Goal: Task Accomplishment & Management: Complete application form

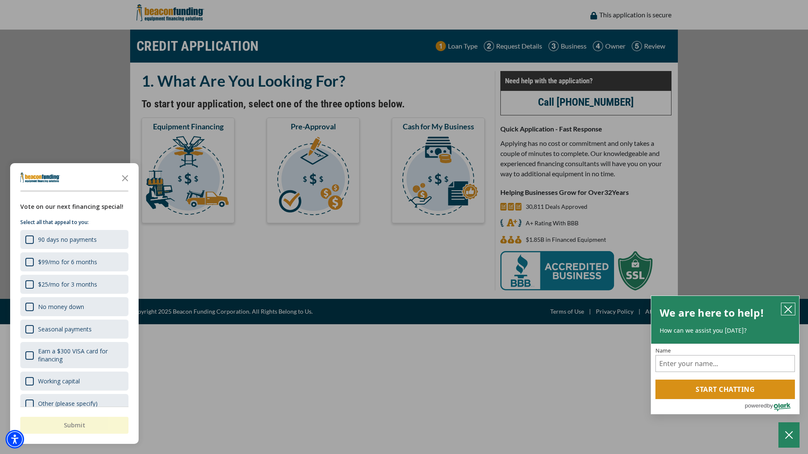
click at [789, 308] on icon "close chatbox" at bounding box center [788, 309] width 7 height 7
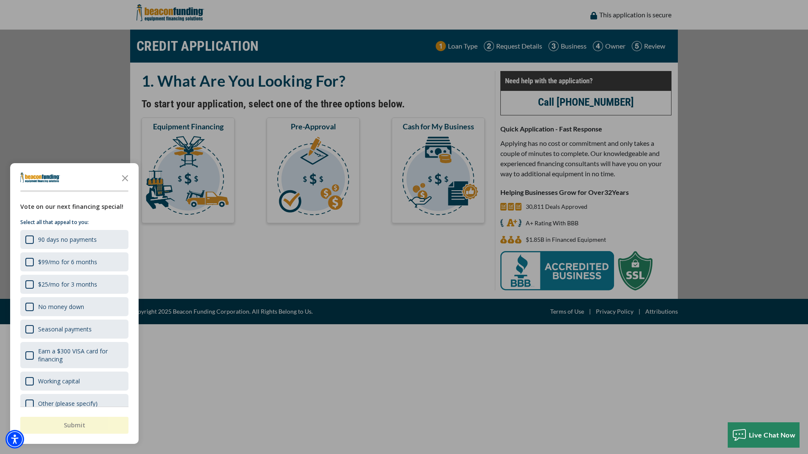
click at [183, 259] on div "button" at bounding box center [404, 227] width 808 height 454
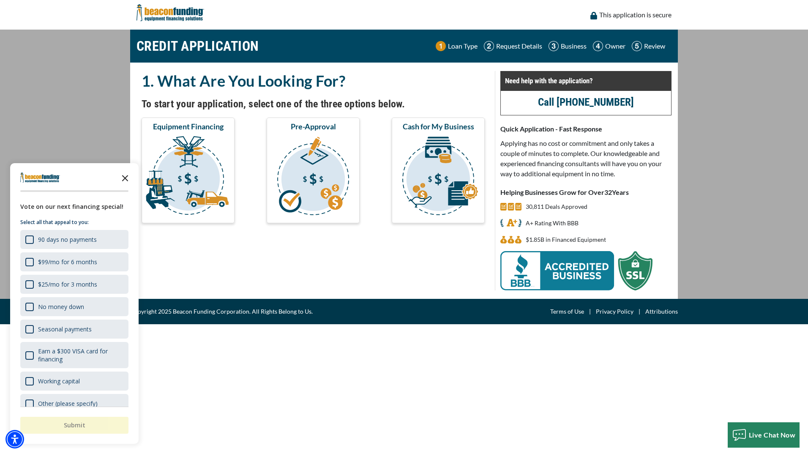
click at [123, 180] on icon "Close the survey" at bounding box center [125, 177] width 17 height 17
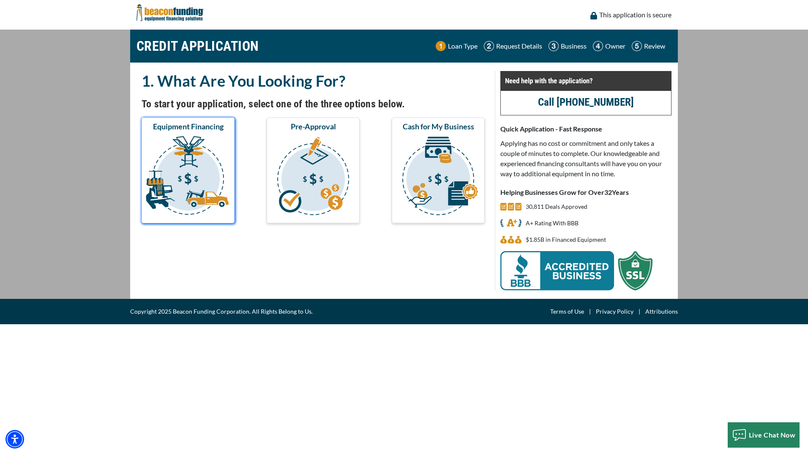
click at [164, 182] on img "submit" at bounding box center [188, 177] width 90 height 85
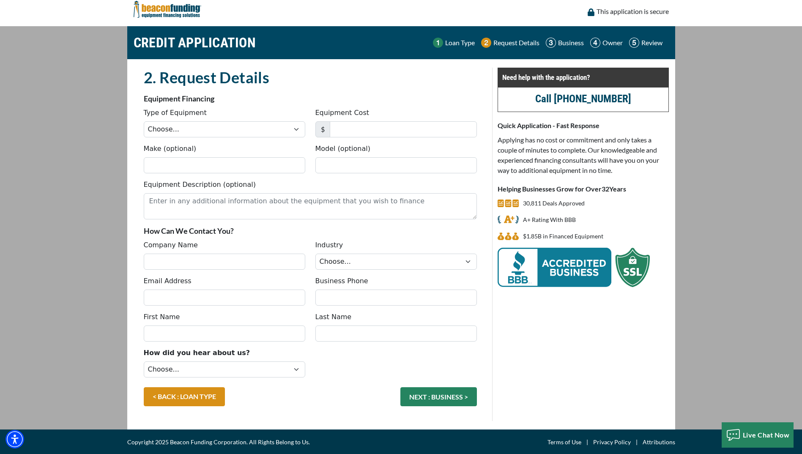
scroll to position [4, 0]
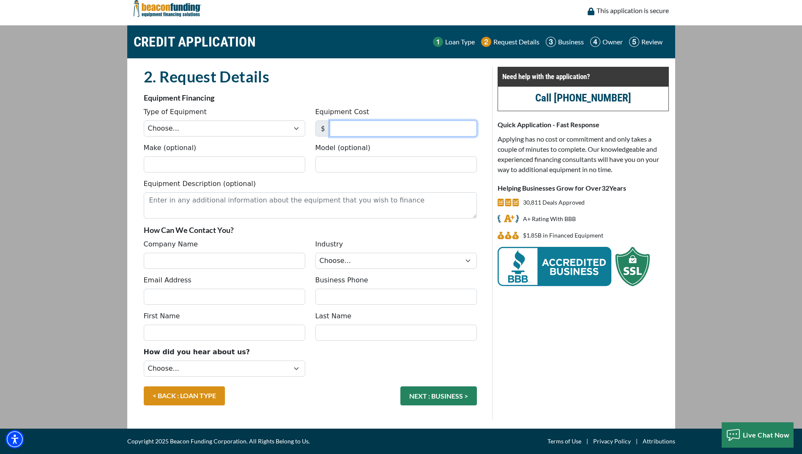
click at [341, 126] on input "Equipment Cost" at bounding box center [403, 128] width 147 height 16
type input "32,000"
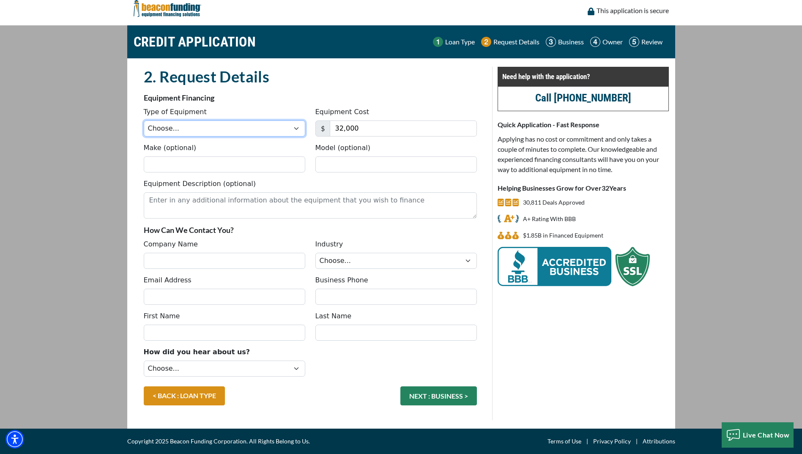
click at [292, 126] on select "Choose... Backhoe Boom/Bucket Truck Chipper Commercial Mower Crane DTG/DTF Prin…" at bounding box center [224, 128] width 161 height 16
select select "1"
click at [144, 120] on select "Choose... Backhoe Boom/Bucket Truck Chipper Commercial Mower Crane DTG/DTF Prin…" at bounding box center [224, 128] width 161 height 16
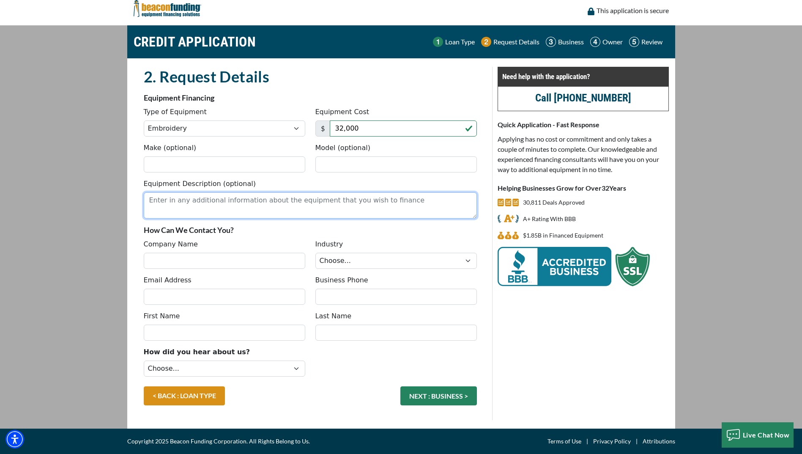
click at [185, 206] on textarea "Equipment Description (optional)" at bounding box center [310, 205] width 333 height 26
type textarea "new Embroidery Machine"
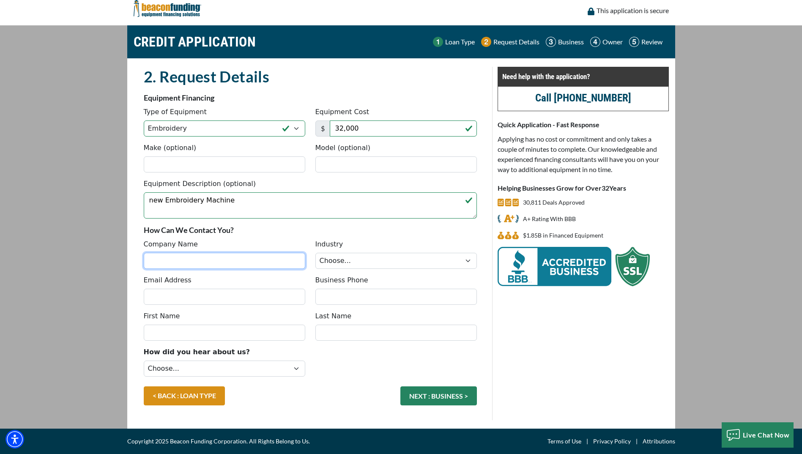
click at [167, 264] on input "Company Name" at bounding box center [224, 261] width 161 height 16
type input "Chesapeake Custom Embroidery"
click at [468, 261] on select "Choose... Towing Landscape/Hardscape Decorated Apparel Septic Light Constructio…" at bounding box center [395, 261] width 161 height 16
select select "3"
click at [315, 253] on select "Choose... Towing Landscape/Hardscape Decorated Apparel Septic Light Constructio…" at bounding box center [395, 261] width 161 height 16
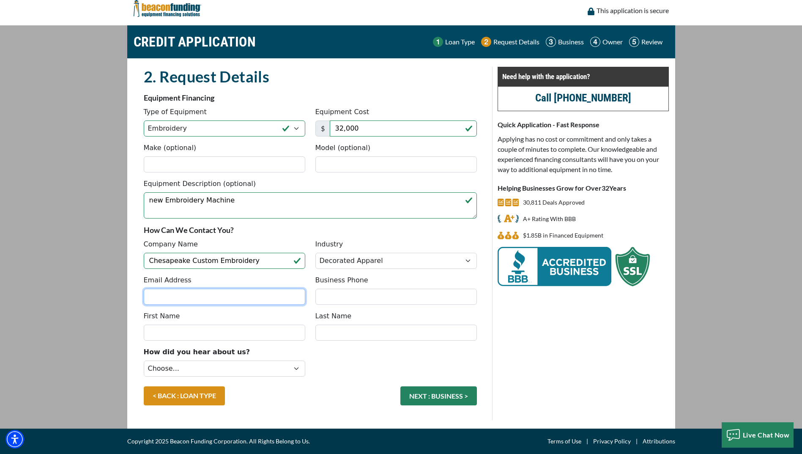
click at [158, 295] on input "Email Address" at bounding box center [224, 297] width 161 height 16
type input "artwork1@cceink.com"
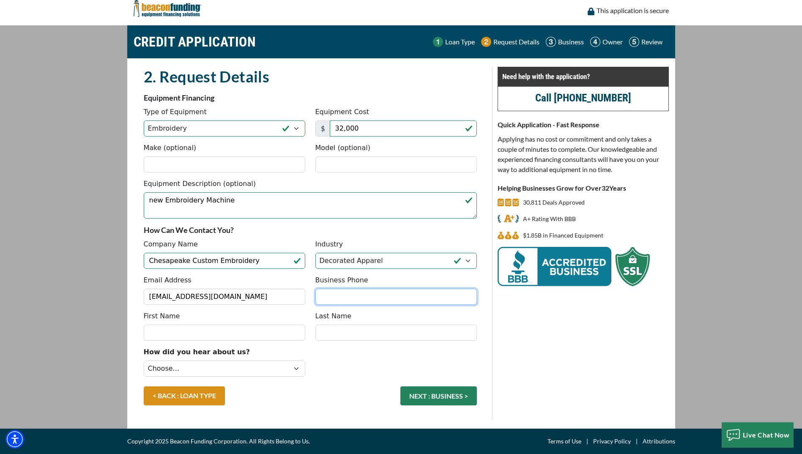
click at [331, 299] on input "Business Phone" at bounding box center [395, 297] width 161 height 16
type input "[PHONE_NUMBER]"
click at [160, 335] on input "First Name" at bounding box center [224, 333] width 161 height 16
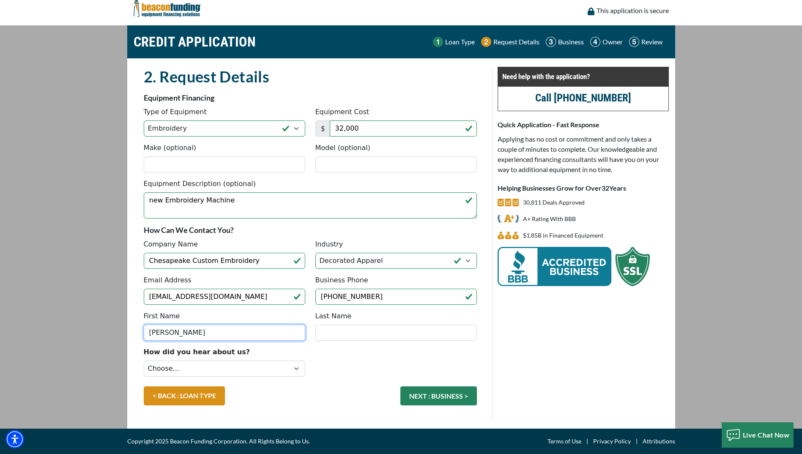
type input "Paul"
type input "m"
type input "Manchak"
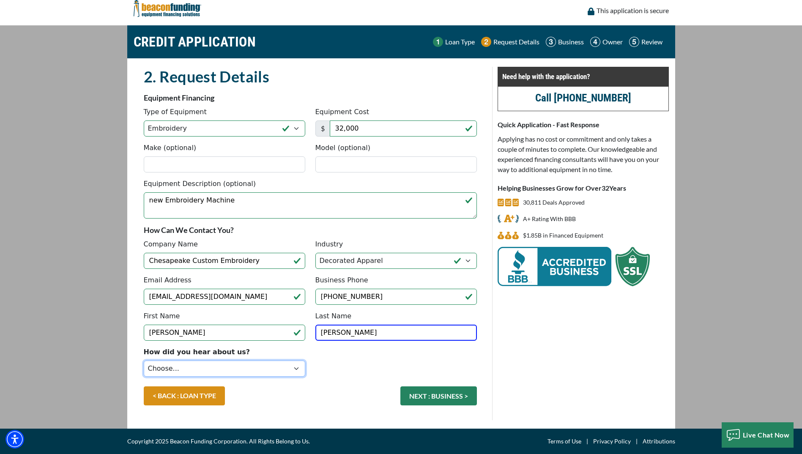
click at [298, 368] on select "Choose... Internet Search Vendor Referral Word of Mouth Client Referral Email E…" at bounding box center [224, 369] width 161 height 16
select select "8"
click at [144, 361] on select "Choose... Internet Search Vendor Referral Word of Mouth Client Referral Email E…" at bounding box center [224, 369] width 161 height 16
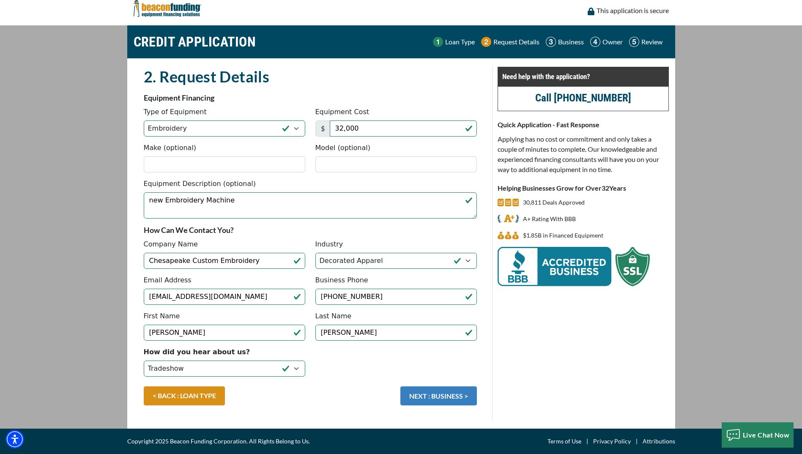
click at [446, 394] on button "NEXT : BUSINESS >" at bounding box center [438, 395] width 76 height 19
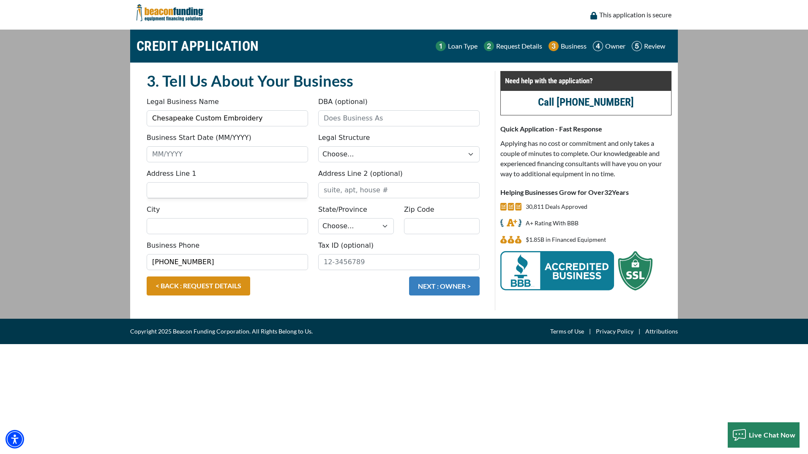
click at [432, 286] on button "NEXT : OWNER >" at bounding box center [444, 285] width 71 height 19
